Goal: Transaction & Acquisition: Purchase product/service

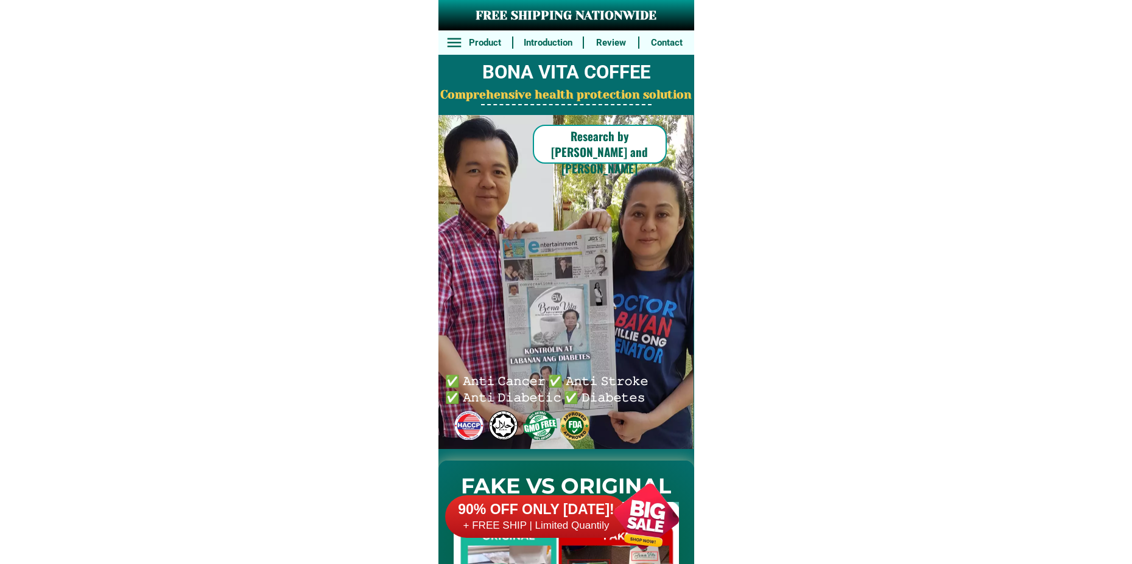
click at [631, 518] on div at bounding box center [646, 517] width 96 height 96
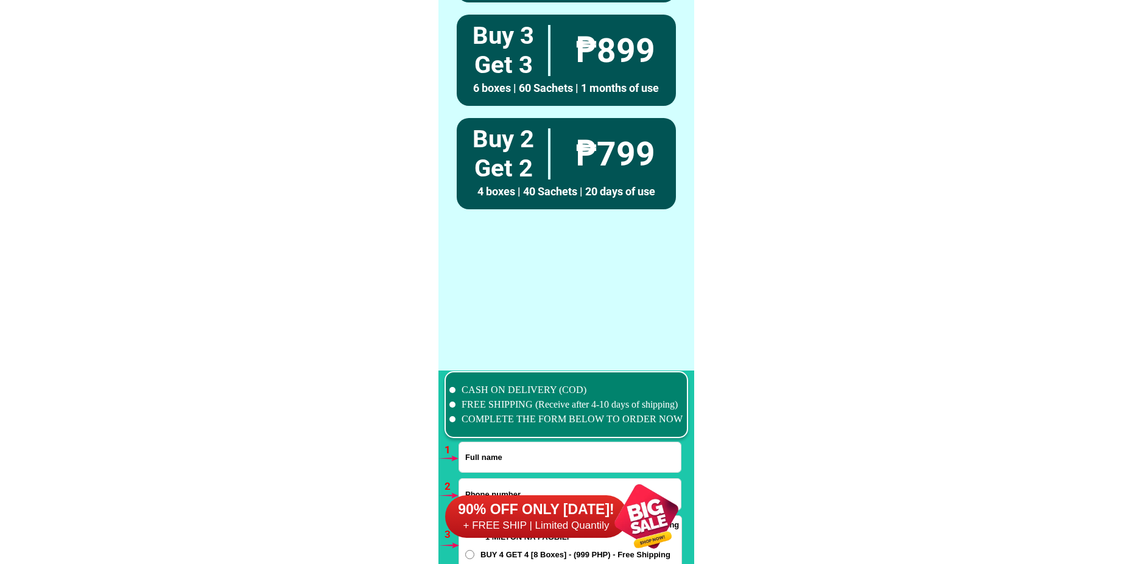
scroll to position [8952, 0]
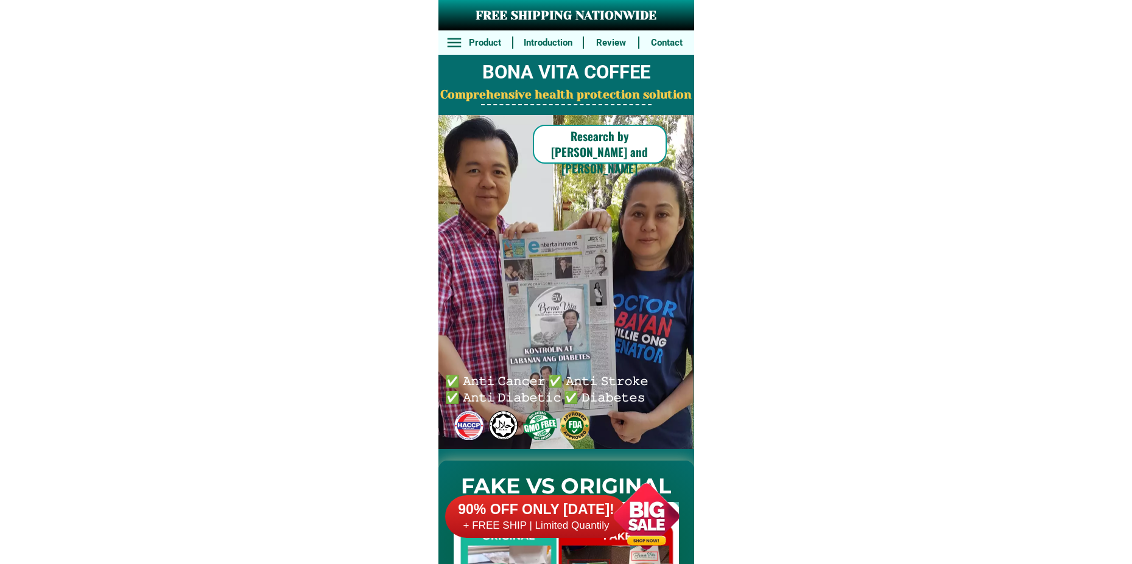
click at [638, 516] on div at bounding box center [646, 517] width 96 height 96
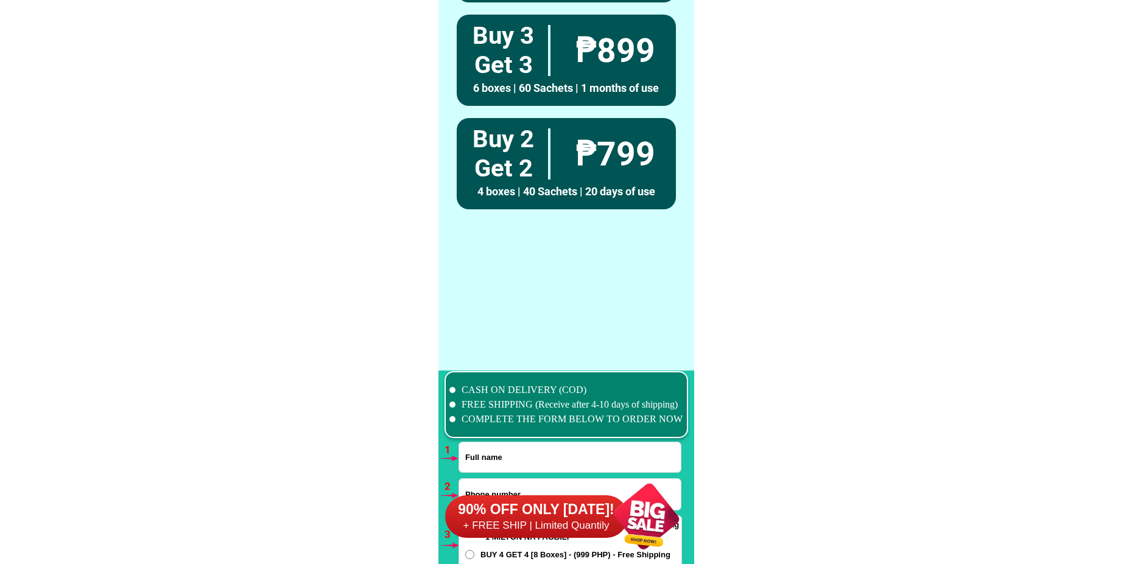
scroll to position [8952, 0]
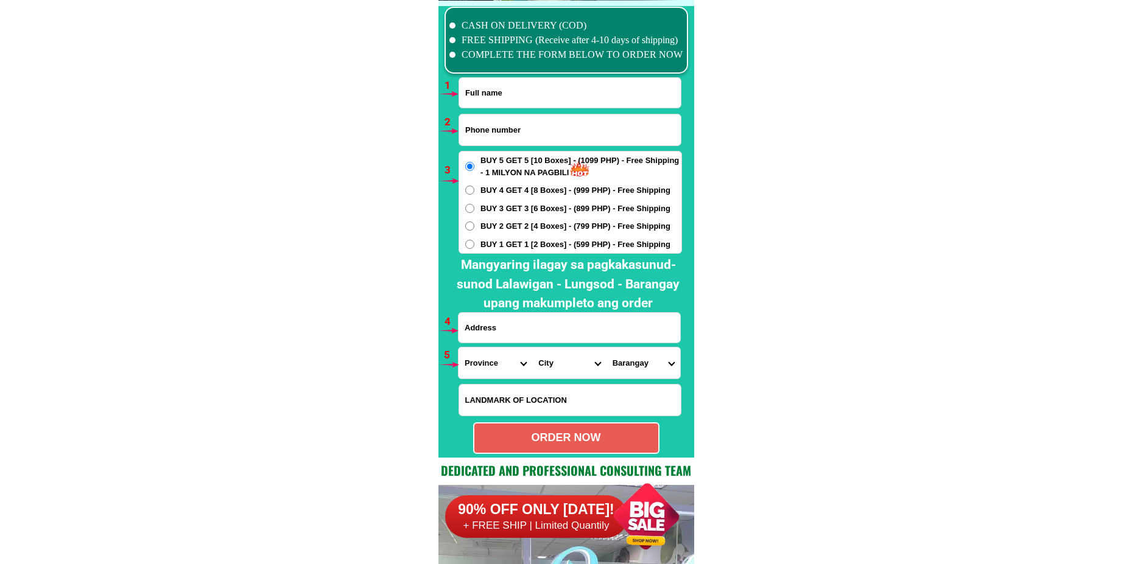
click at [507, 99] on input "Input full_name" at bounding box center [570, 93] width 222 height 30
click at [486, 130] on input "Input phone_number" at bounding box center [570, 129] width 222 height 31
click at [488, 191] on span "BUY 4 GET 4 [8 Boxes] - (999 PHP) - Free Shipping" at bounding box center [575, 190] width 190 height 12
click at [474, 191] on input "BUY 4 GET 4 [8 Boxes] - (999 PHP) - Free Shipping" at bounding box center [469, 190] width 9 height 9
radio input "true"
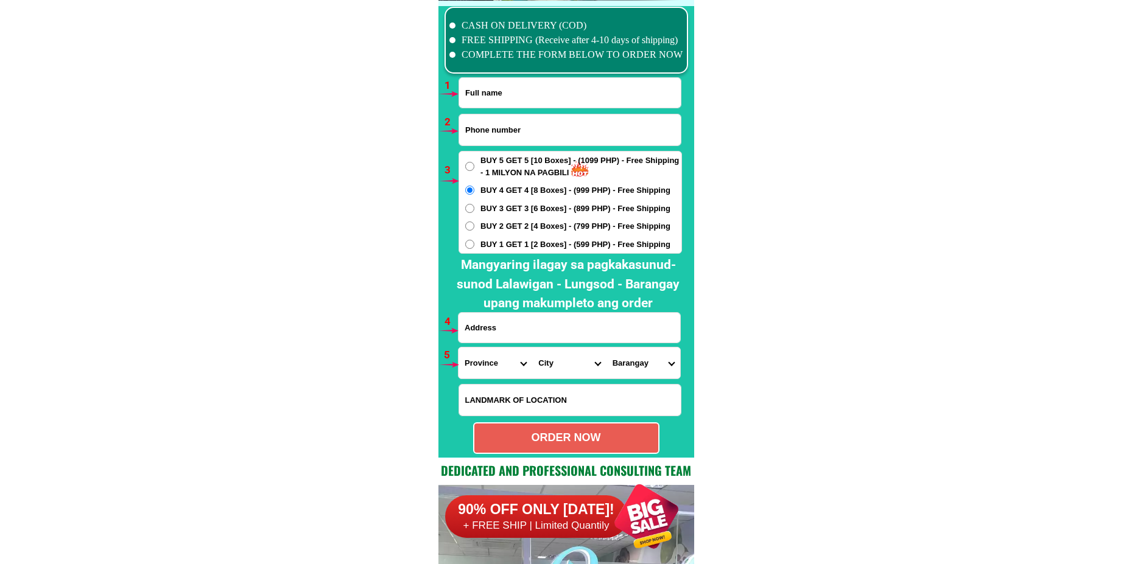
click at [486, 211] on span "BUY 3 GET 3 [6 Boxes] - (899 PHP) - Free Shipping" at bounding box center [575, 209] width 190 height 12
click at [474, 211] on input "BUY 3 GET 3 [6 Boxes] - (899 PHP) - Free Shipping" at bounding box center [469, 208] width 9 height 9
radio input "true"
drag, startPoint x: 485, startPoint y: 226, endPoint x: 485, endPoint y: 240, distance: 13.4
click at [485, 228] on span "BUY 2 GET 2 [4 Boxes] - (799 PHP) - Free Shipping" at bounding box center [575, 226] width 190 height 12
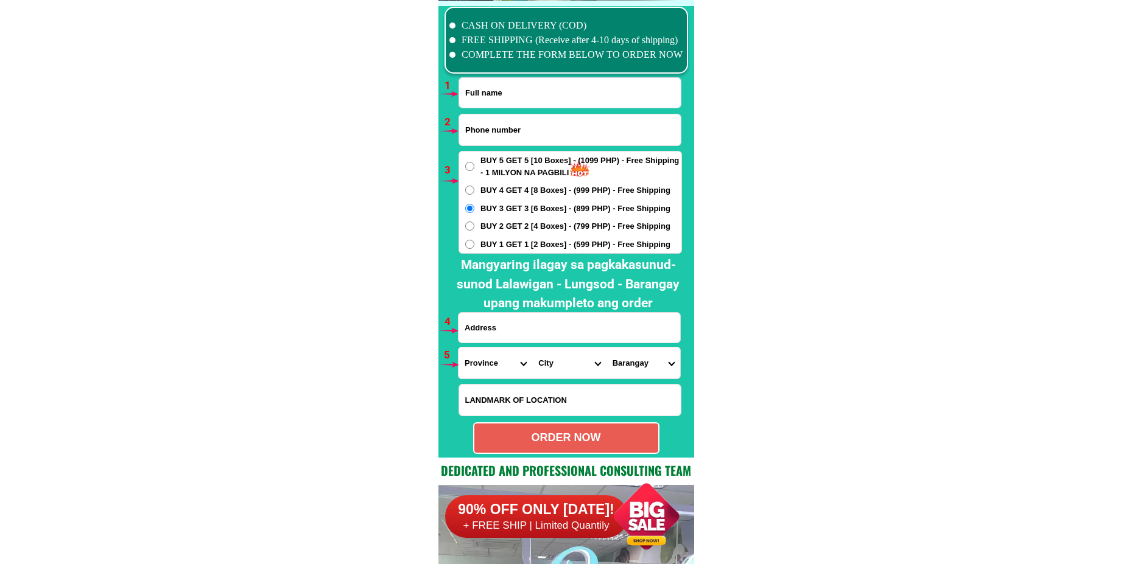
click at [474, 228] on input "BUY 2 GET 2 [4 Boxes] - (799 PHP) - Free Shipping" at bounding box center [469, 226] width 9 height 9
radio input "true"
click at [485, 243] on span "BUY 1 GET 1 [2 Boxes] - (599 PHP) - Free Shipping" at bounding box center [575, 245] width 190 height 12
click at [474, 243] on input "BUY 1 GET 1 [2 Boxes] - (599 PHP) - Free Shipping" at bounding box center [469, 244] width 9 height 9
drag, startPoint x: 490, startPoint y: 325, endPoint x: 496, endPoint y: 368, distance: 43.0
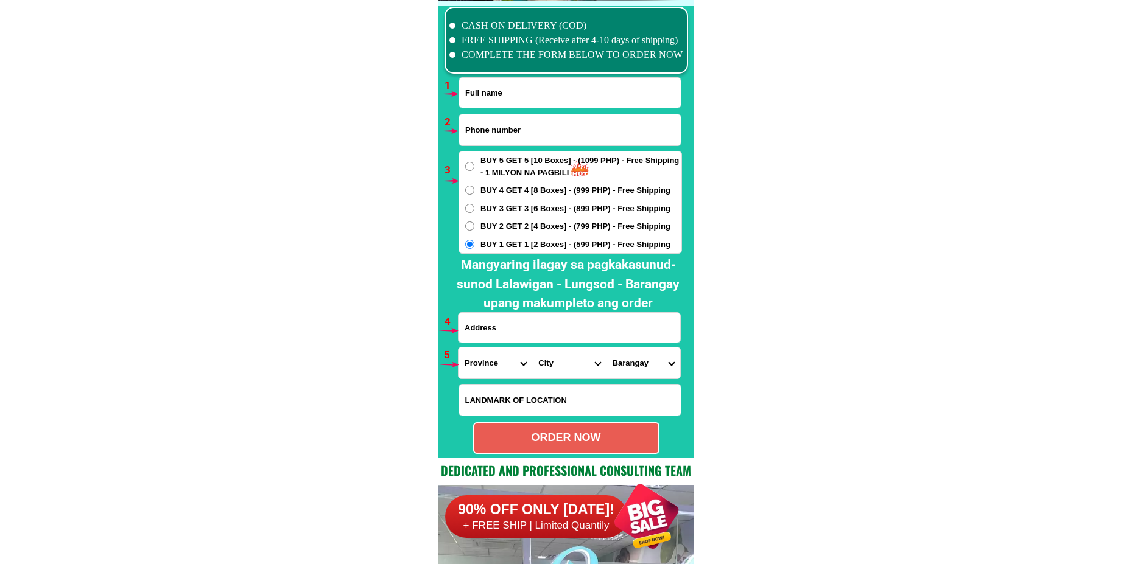
click at [490, 330] on input "Input address" at bounding box center [569, 328] width 222 height 30
click at [491, 366] on select "Province [GEOGRAPHIC_DATA] [GEOGRAPHIC_DATA] [GEOGRAPHIC_DATA] [GEOGRAPHIC_DATA…" at bounding box center [495, 363] width 74 height 31
click at [550, 371] on select "City" at bounding box center [569, 363] width 74 height 31
click at [643, 362] on select "Barangay" at bounding box center [643, 363] width 74 height 31
click at [504, 405] on input "Input LANDMARKOFLOCATION" at bounding box center [570, 400] width 222 height 31
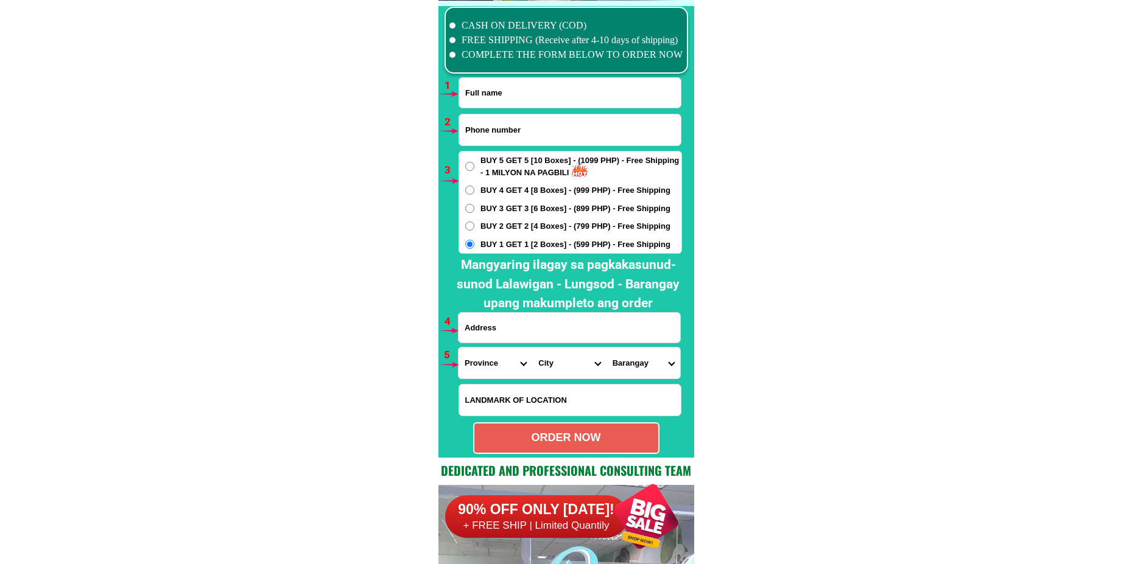
drag, startPoint x: 475, startPoint y: 435, endPoint x: 482, endPoint y: 434, distance: 6.7
click at [477, 435] on div "ORDER NOW" at bounding box center [566, 438] width 184 height 16
radio input "true"
